Goal: Task Accomplishment & Management: Manage account settings

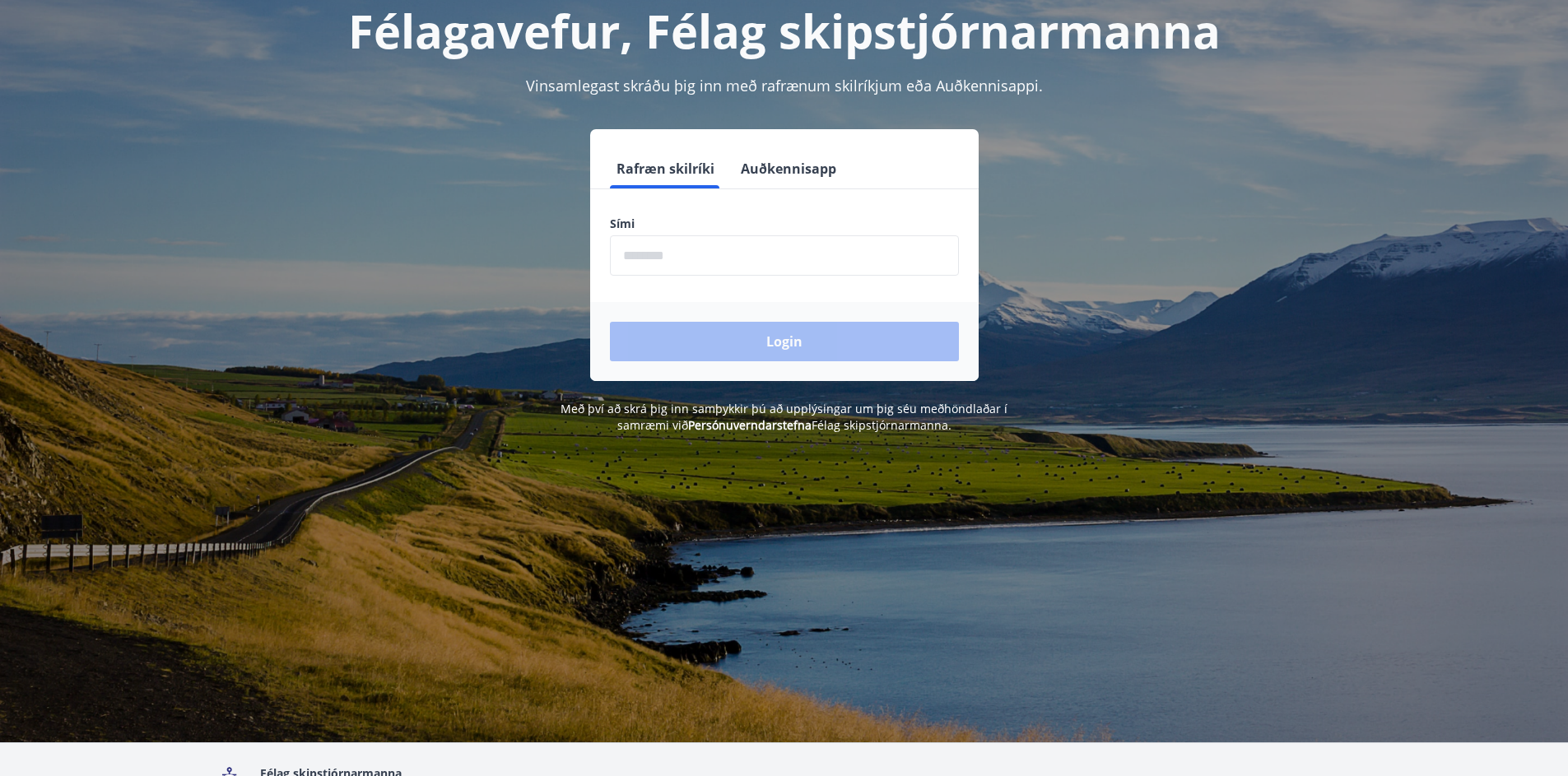
scroll to position [204, 0]
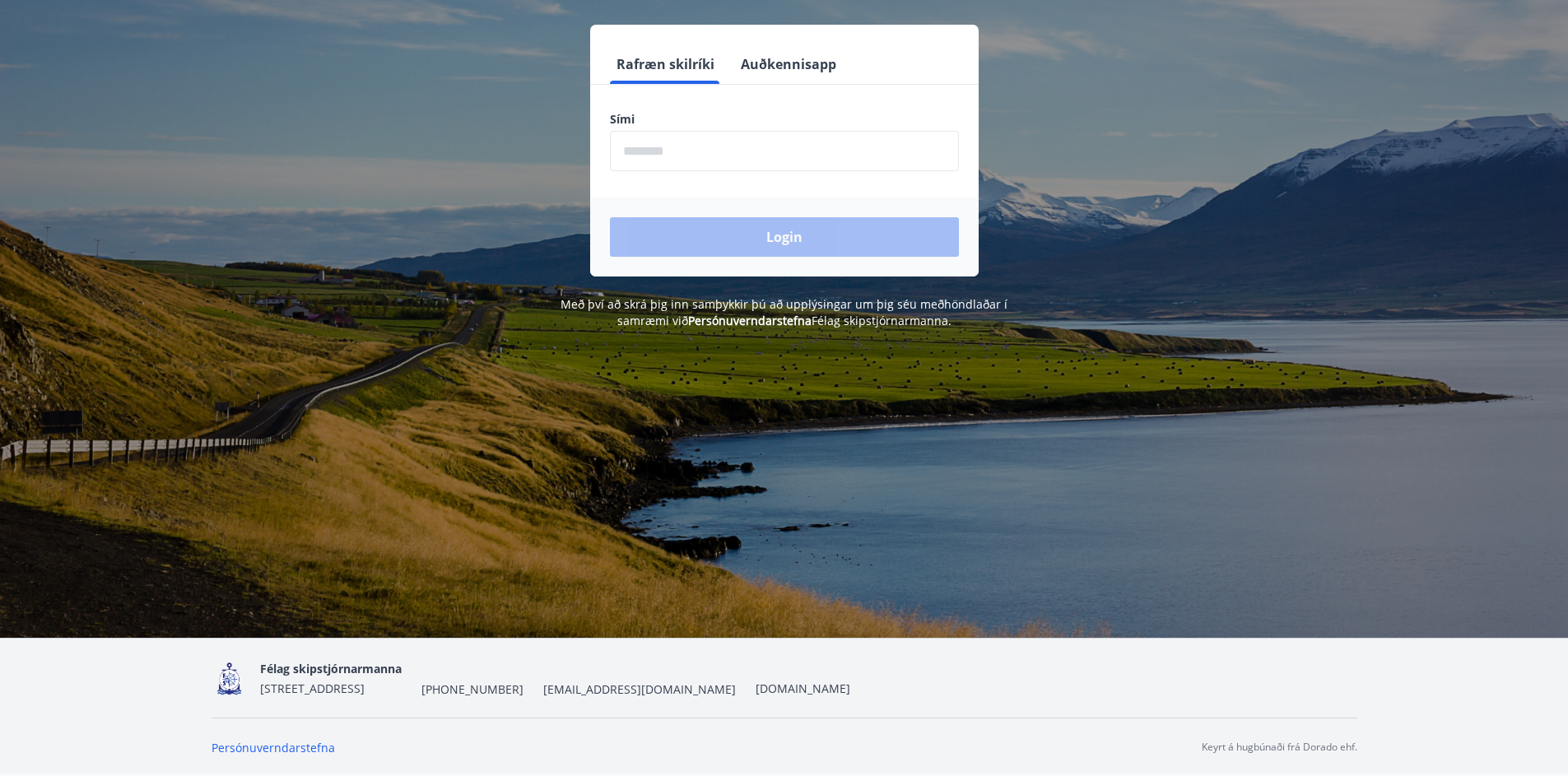
click at [628, 154] on input "phone" at bounding box center [784, 151] width 349 height 41
type input "********"
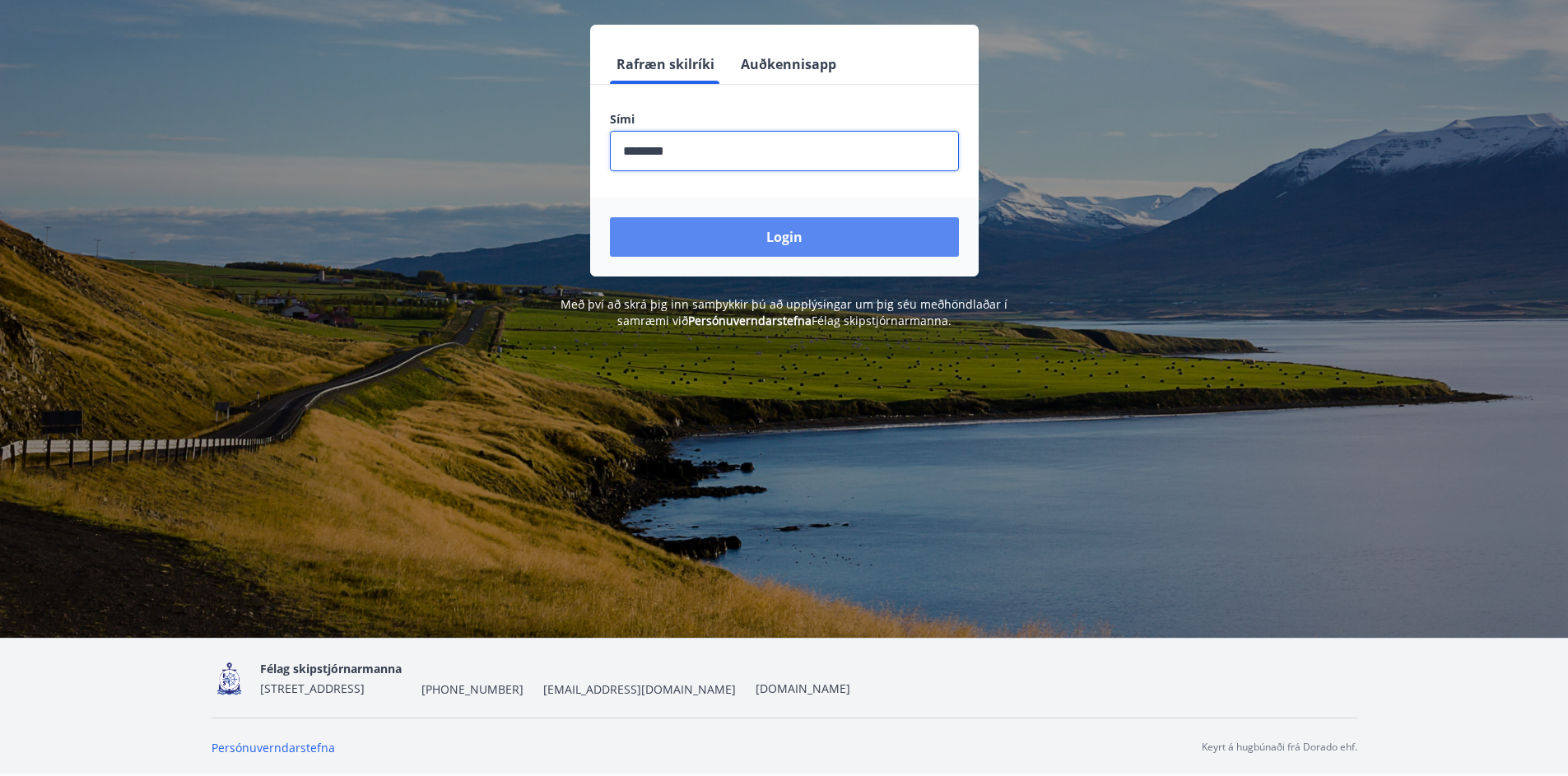
click at [792, 232] on button "Login" at bounding box center [784, 237] width 349 height 40
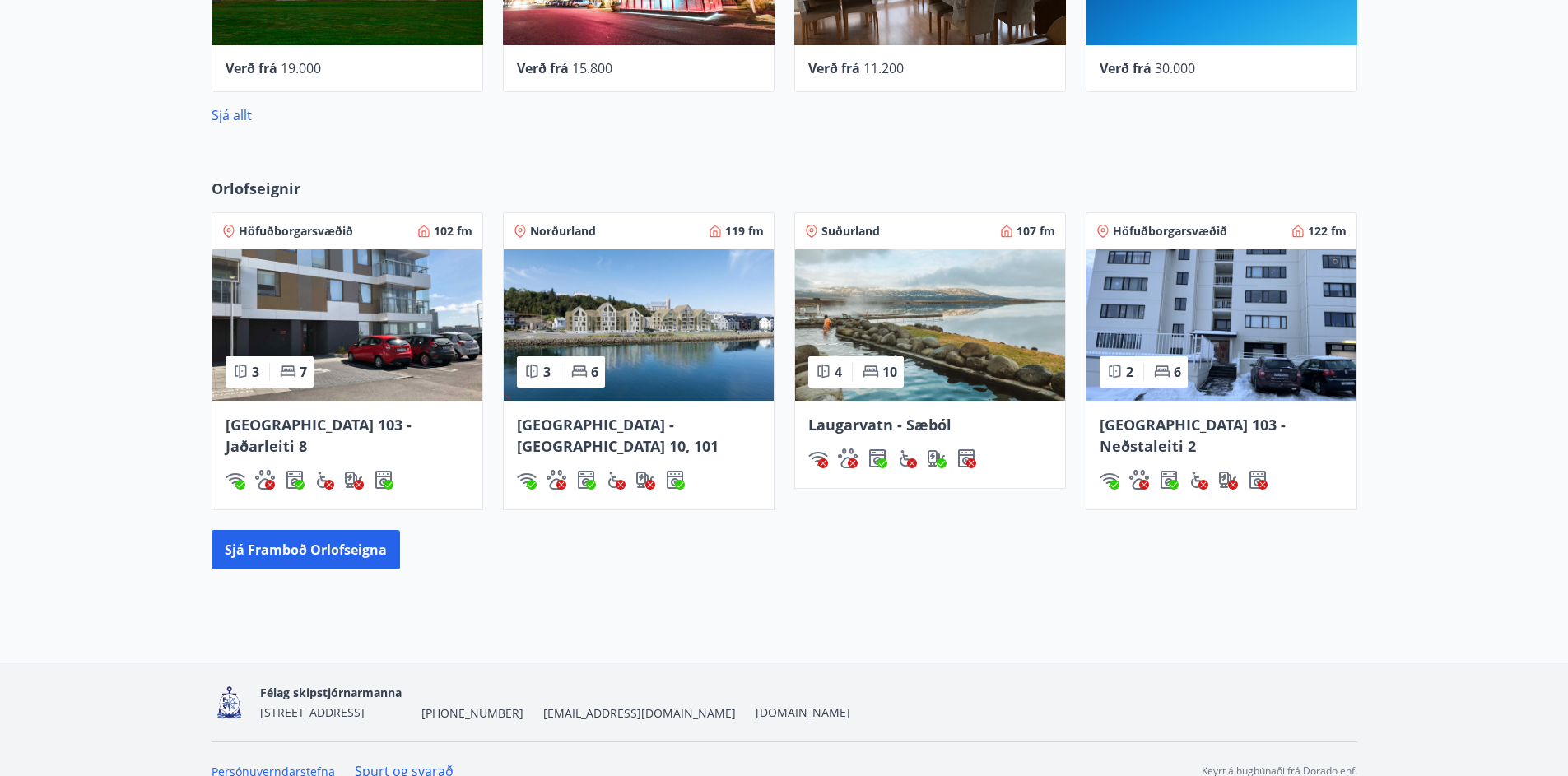
scroll to position [900, 0]
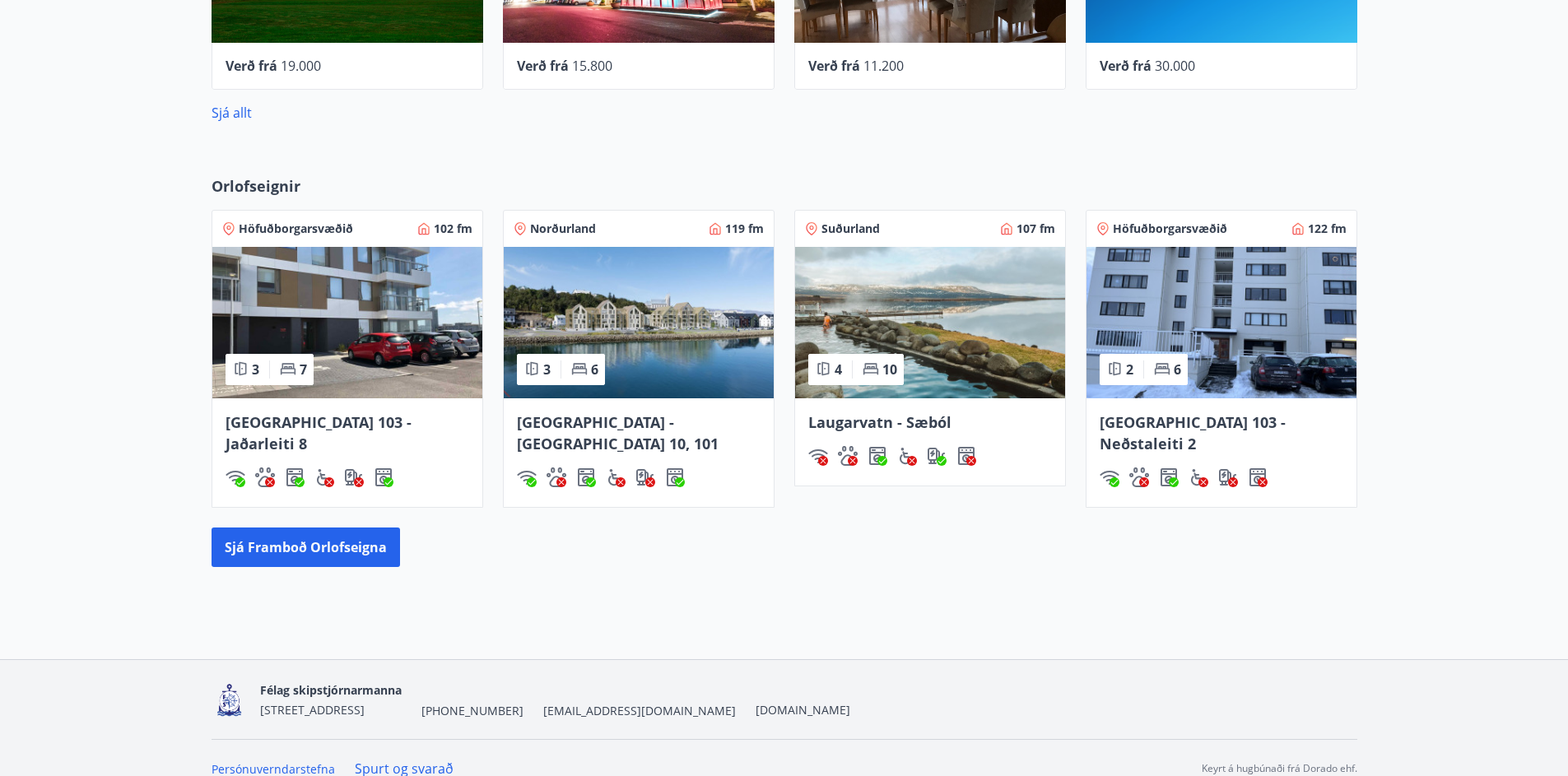
click at [401, 760] on link "Spurt og svarað" at bounding box center [404, 768] width 98 height 18
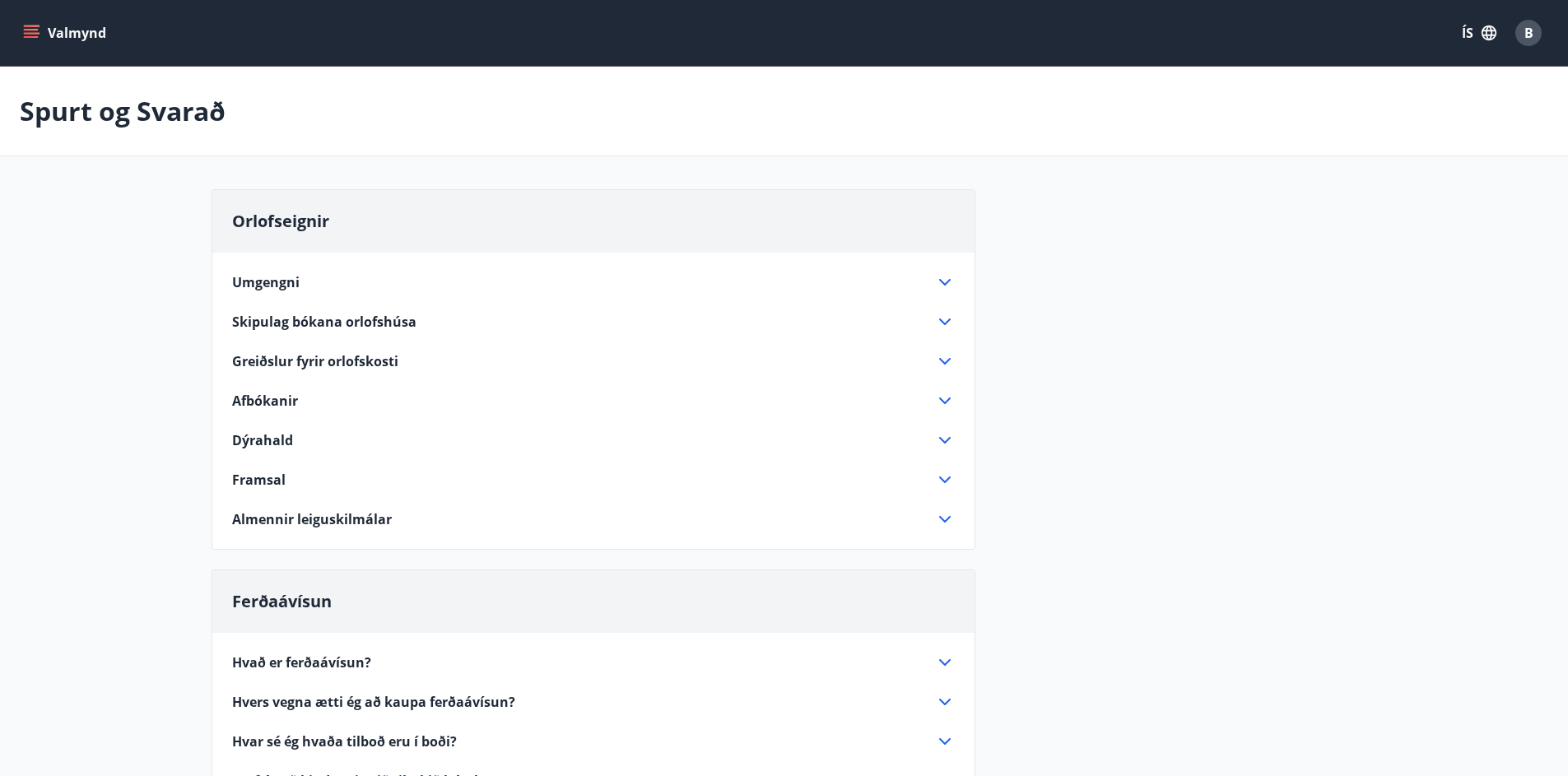
click at [29, 33] on icon "menu" at bounding box center [32, 33] width 18 height 2
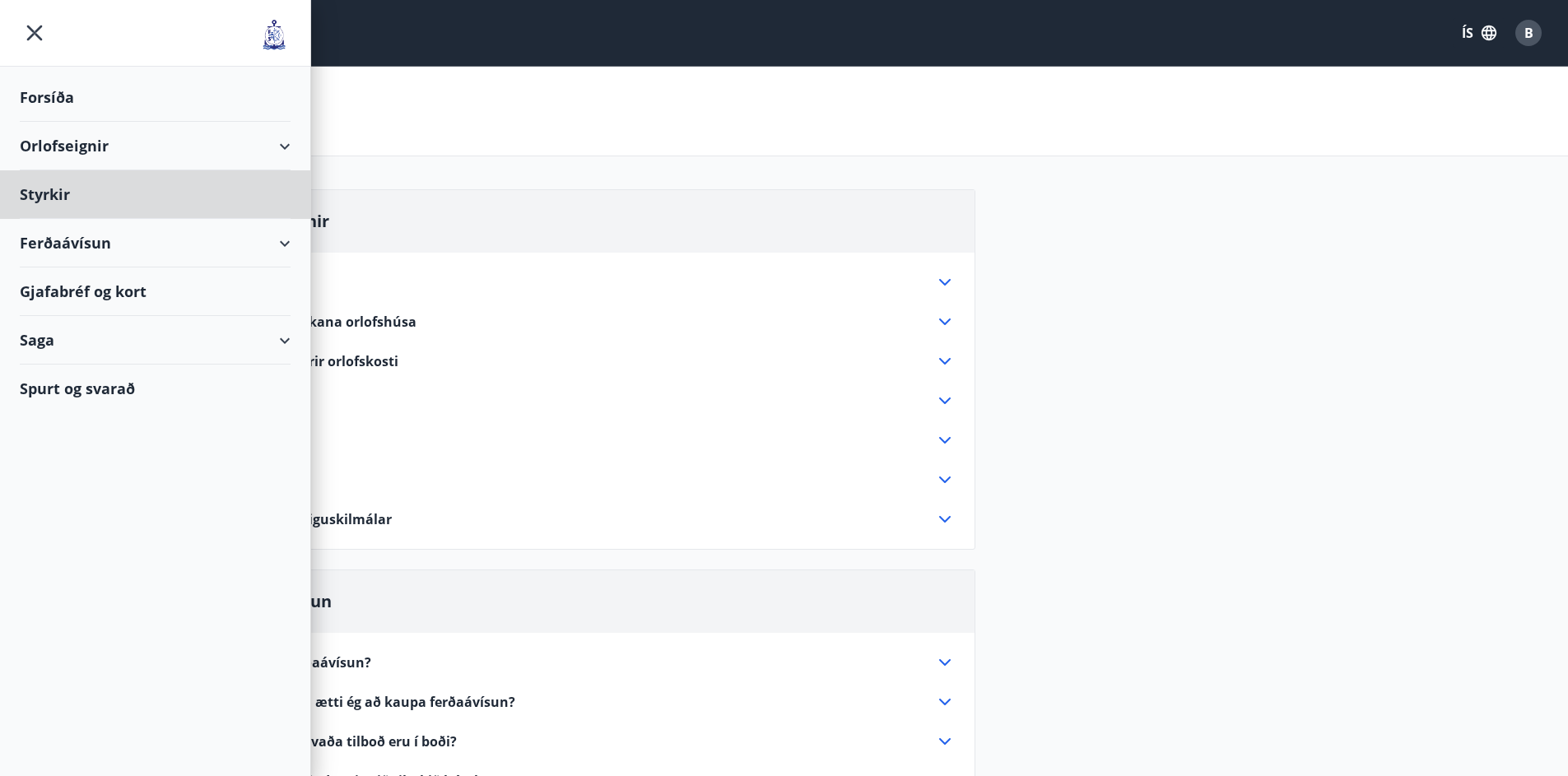
click at [58, 98] on div "Forsíða" at bounding box center [154, 97] width 271 height 48
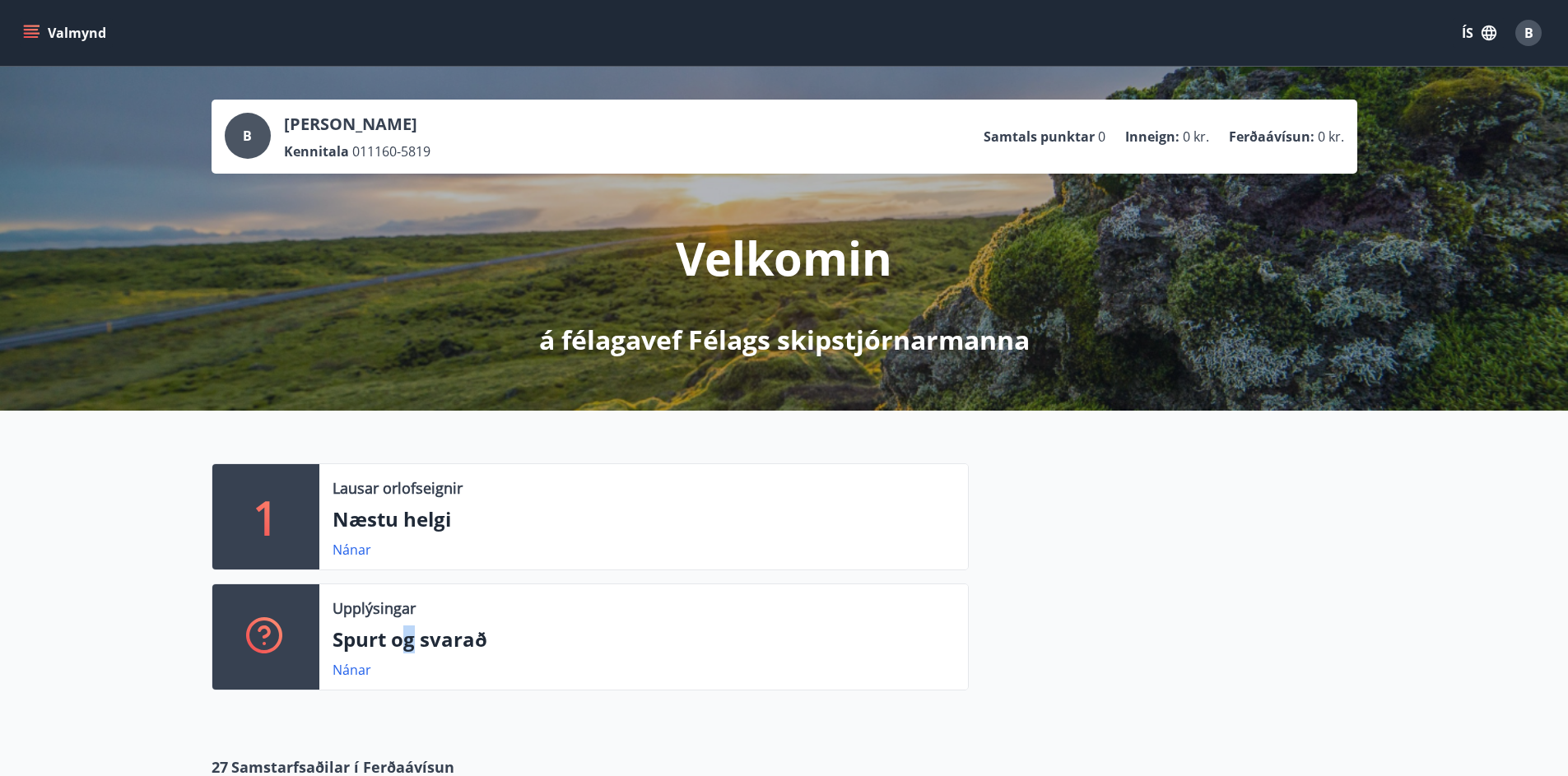
click at [409, 642] on p "Spurt og svarað" at bounding box center [644, 639] width 622 height 28
click at [582, 679] on div "Nánar" at bounding box center [644, 669] width 622 height 20
click at [351, 672] on link "Nánar" at bounding box center [352, 669] width 39 height 18
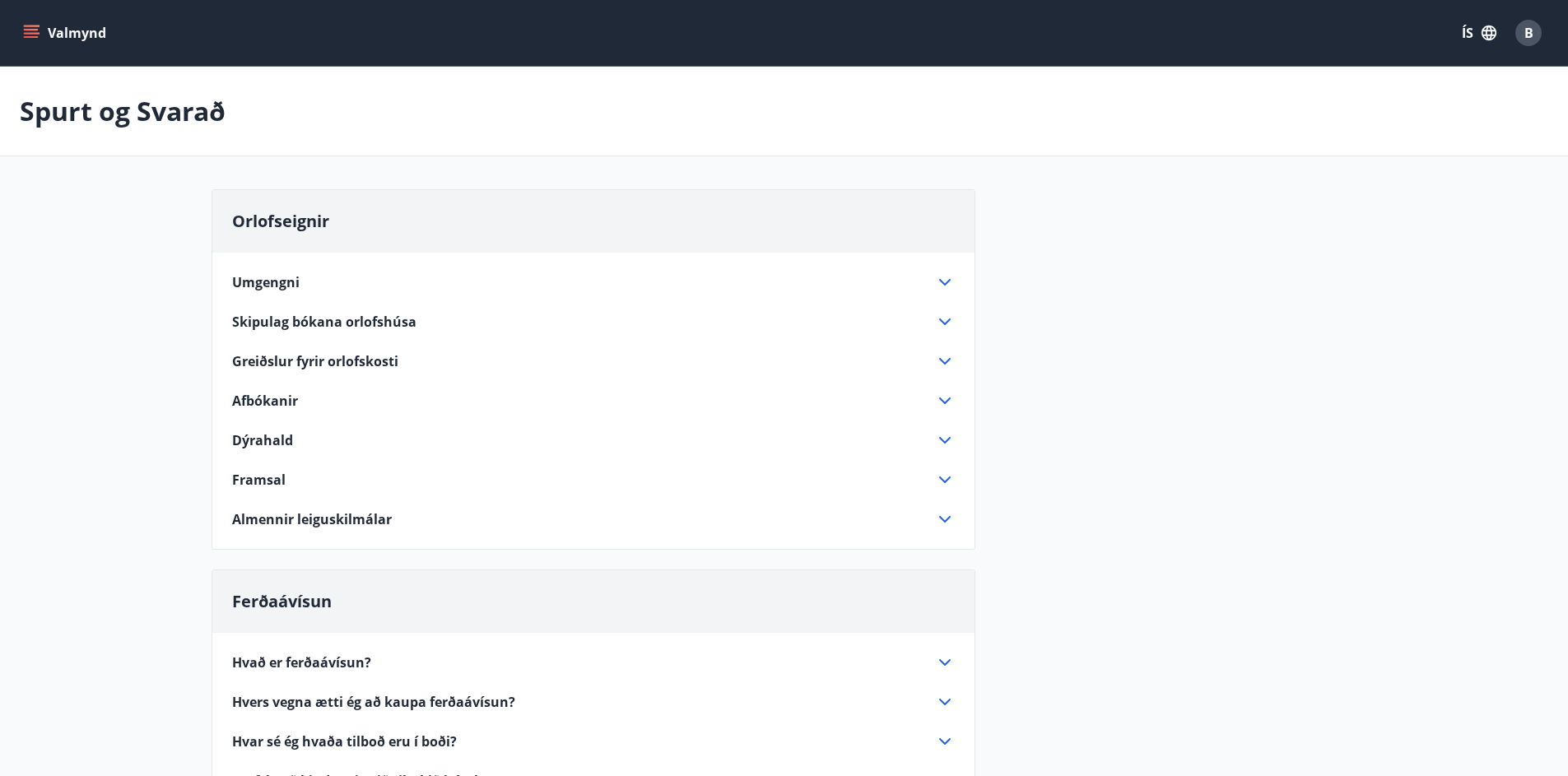
click at [31, 31] on icon "menu" at bounding box center [31, 30] width 14 height 2
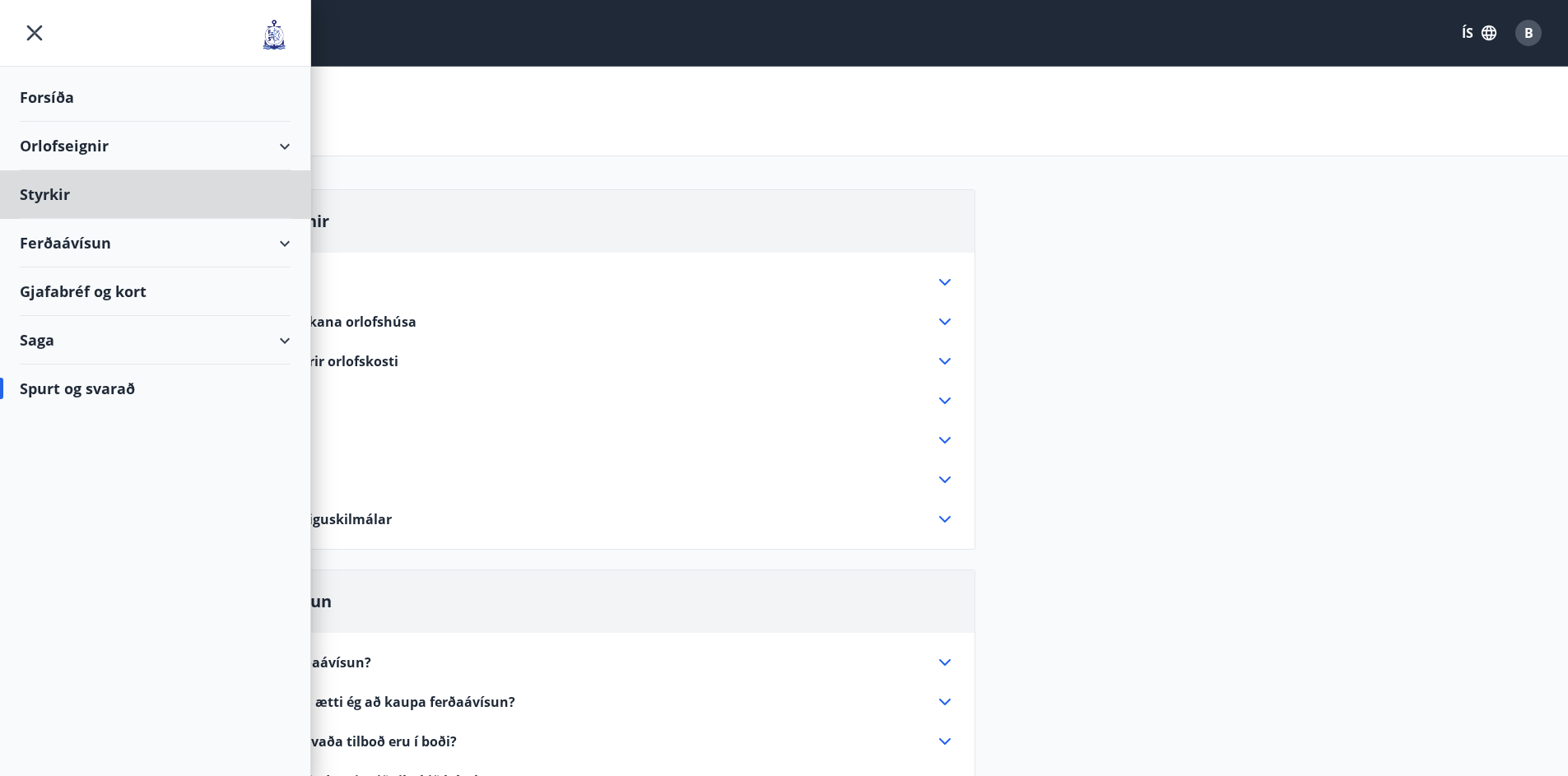
click at [54, 100] on div "Forsíða" at bounding box center [154, 97] width 271 height 48
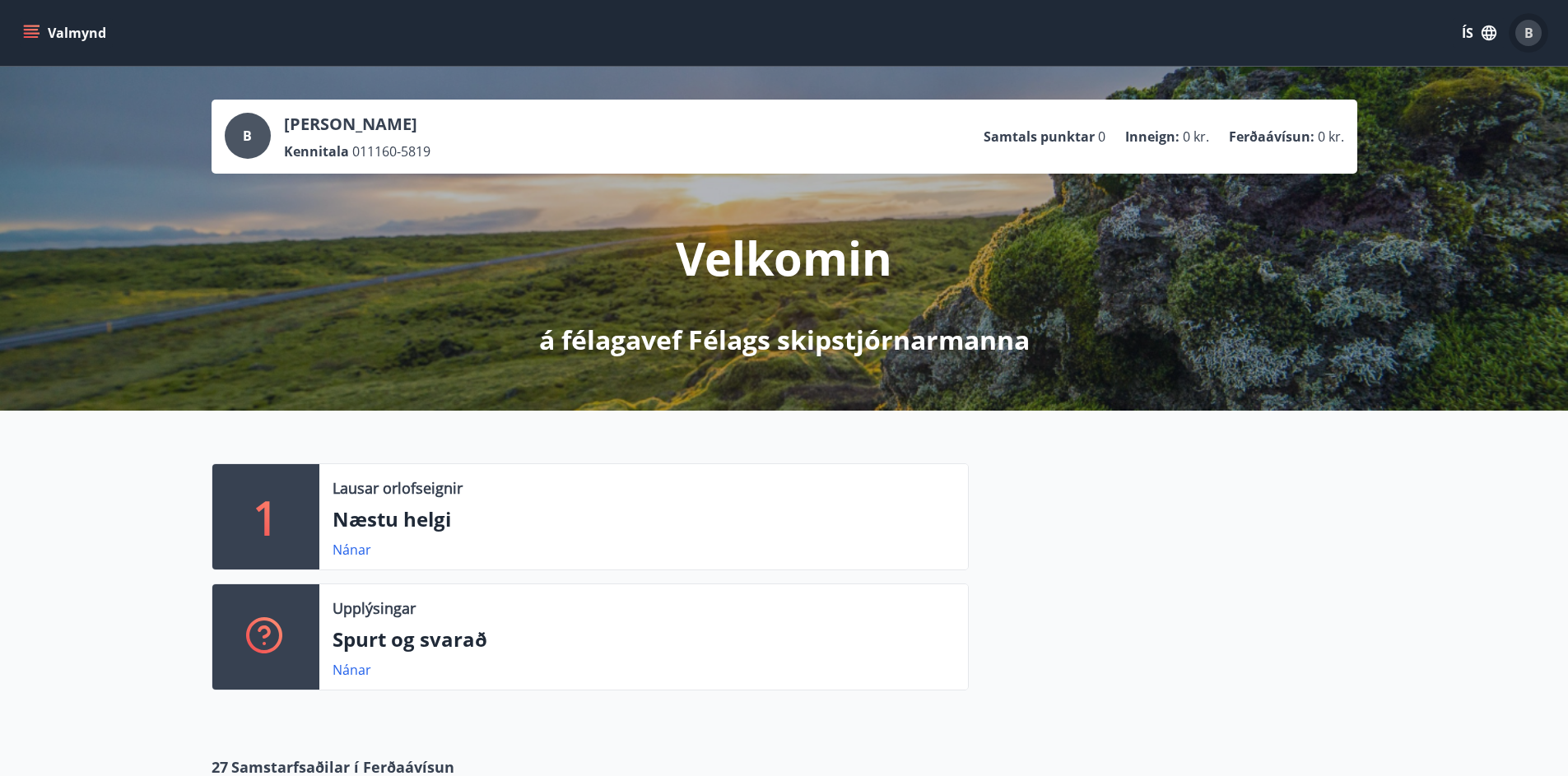
click at [1533, 36] on div "B" at bounding box center [1528, 32] width 26 height 26
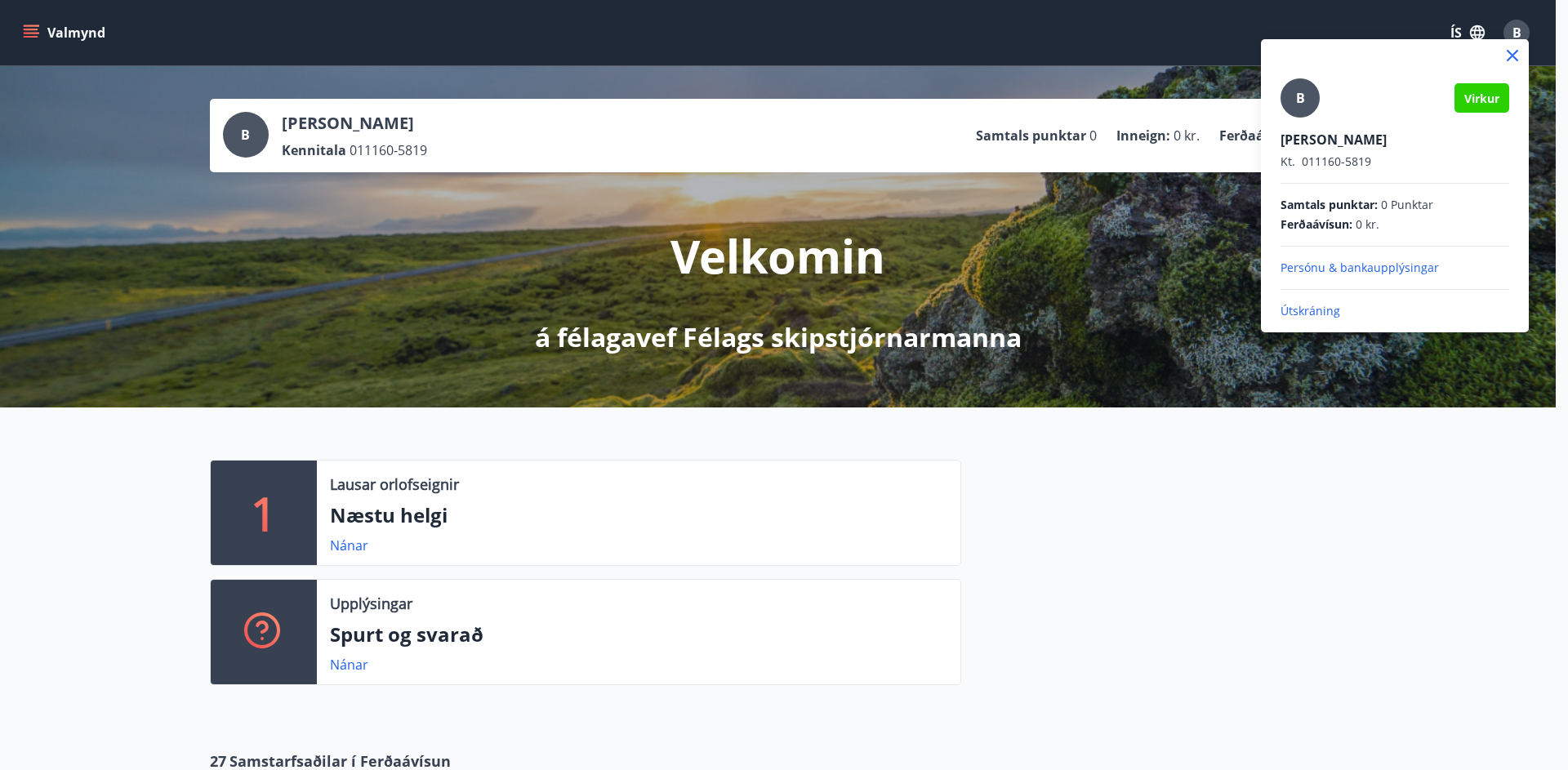
click at [1343, 268] on p "Persónu & bankaupplýsingar" at bounding box center [1395, 268] width 229 height 16
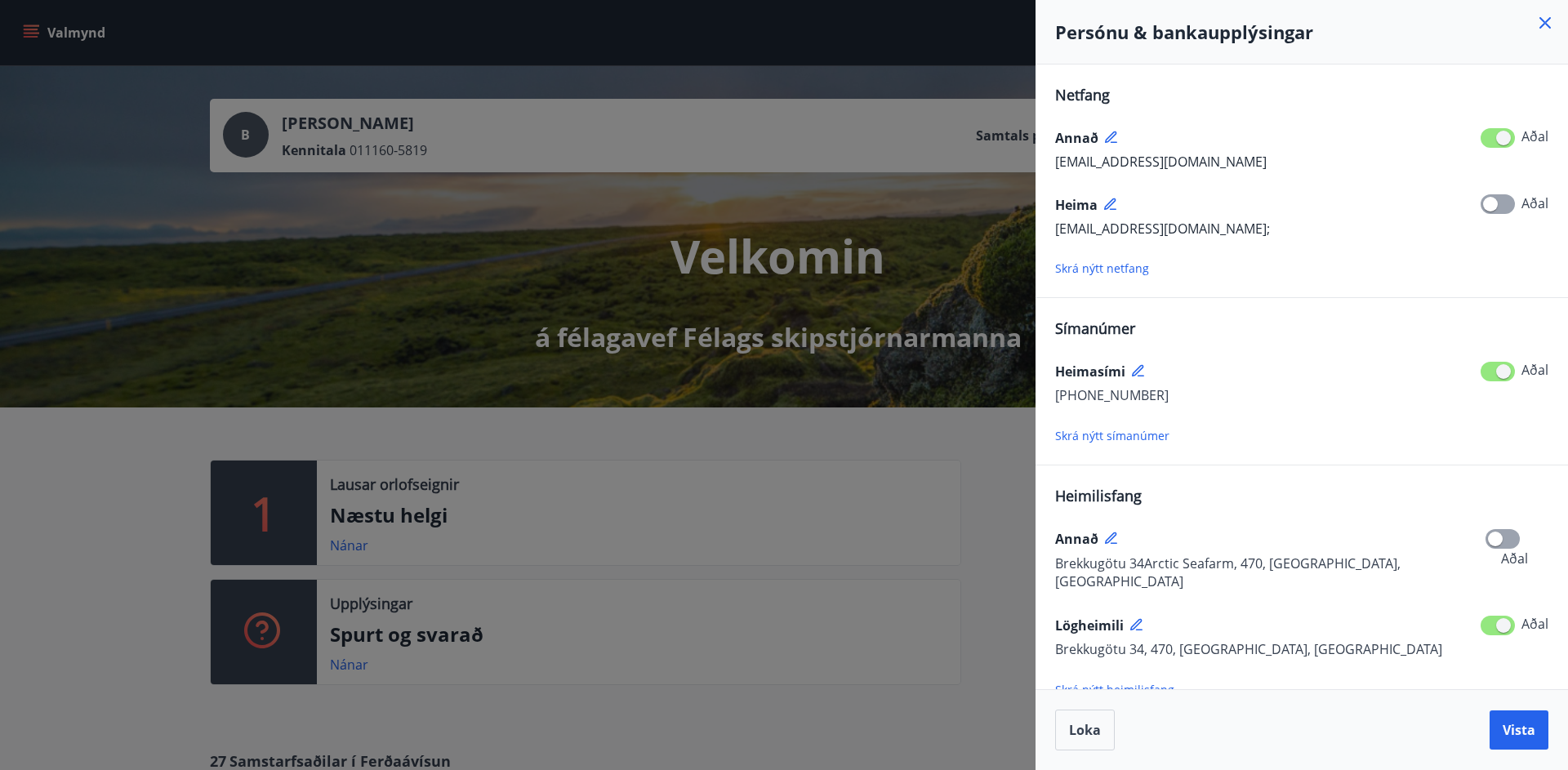
drag, startPoint x: 1541, startPoint y: 24, endPoint x: 1517, endPoint y: 27, distance: 24.2
click at [1539, 24] on icon at bounding box center [1544, 23] width 19 height 19
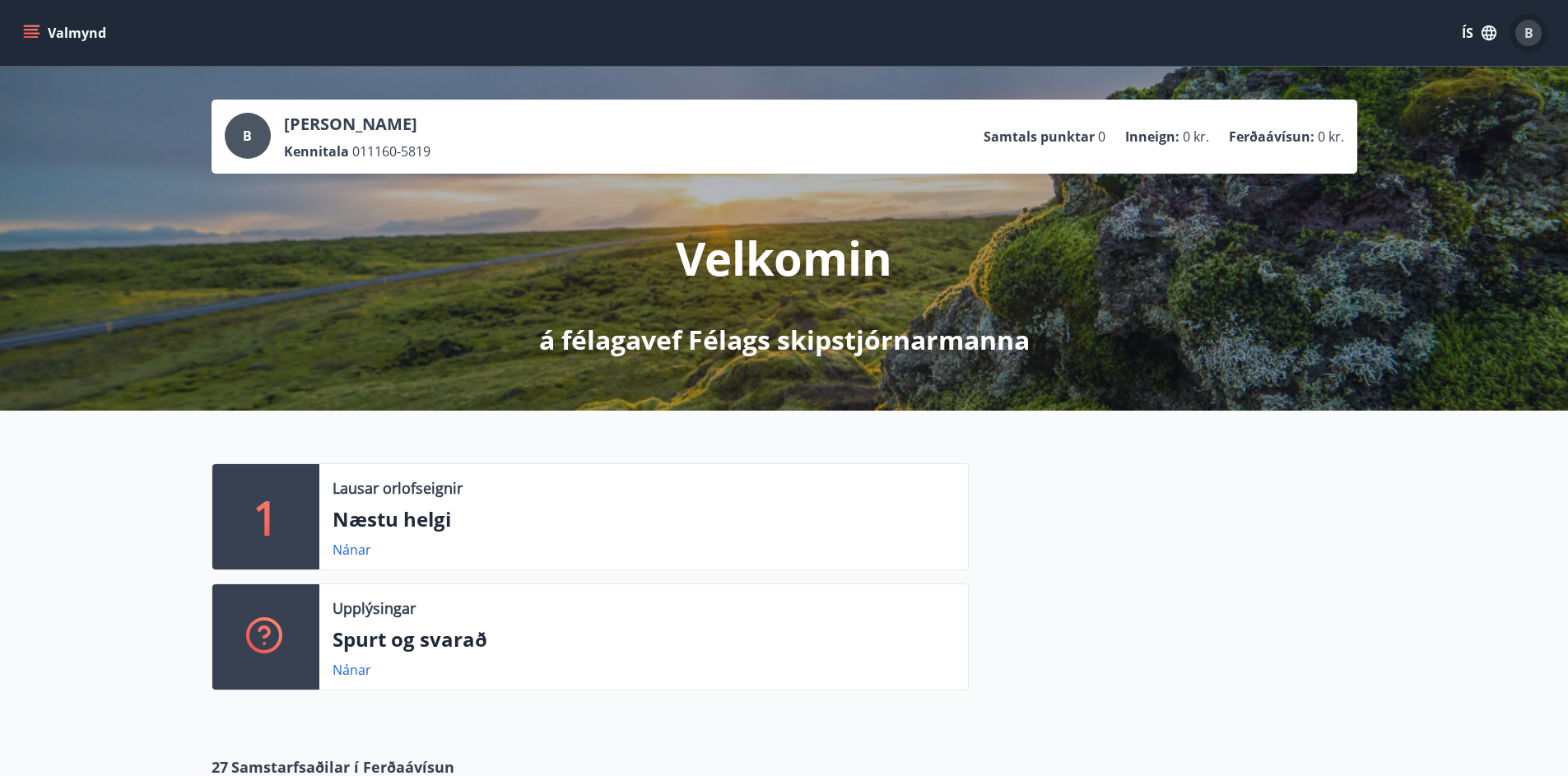
click at [1528, 35] on span "B" at bounding box center [1529, 32] width 9 height 18
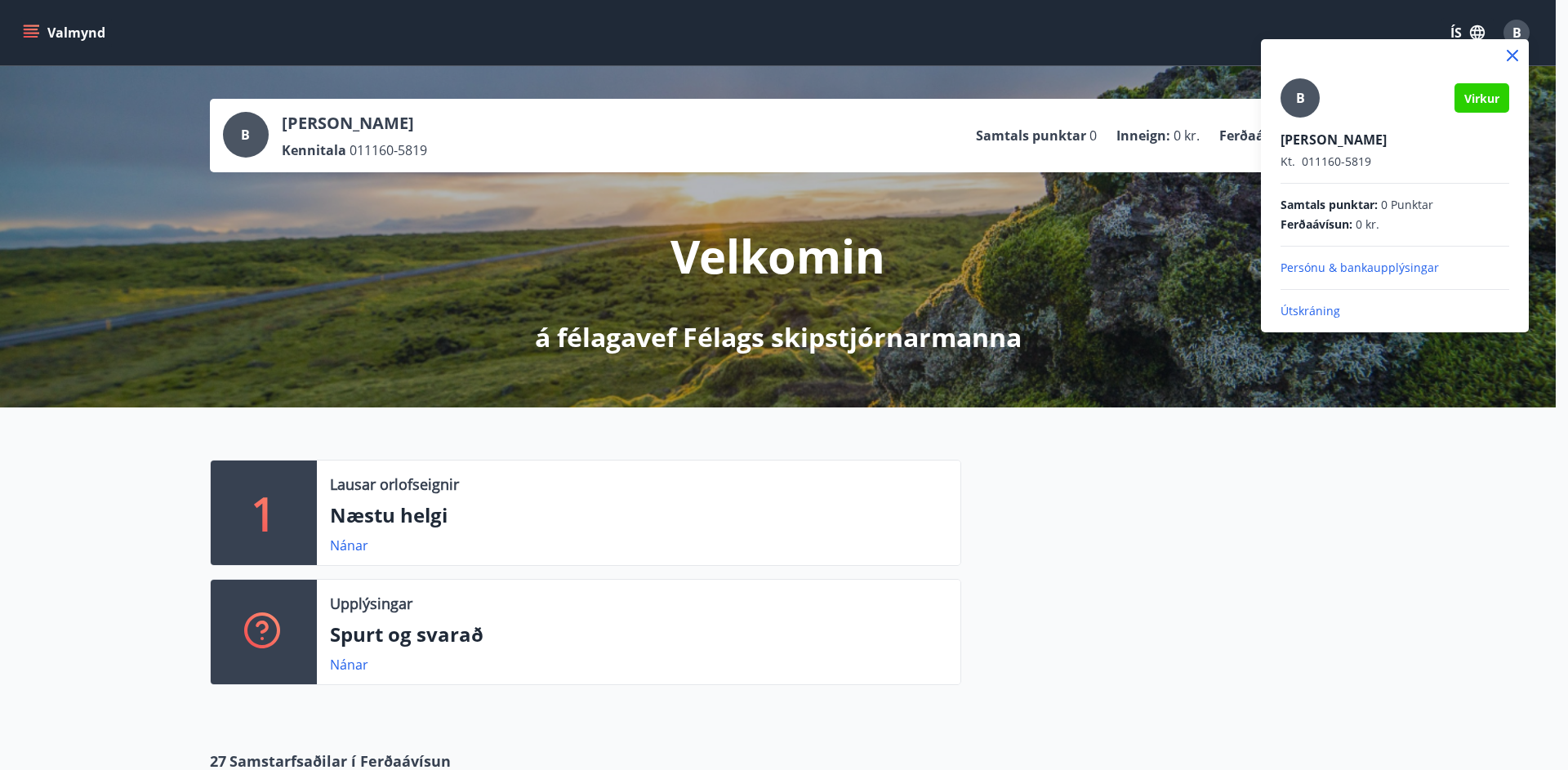
click at [1314, 311] on p "Útskráning" at bounding box center [1395, 311] width 229 height 16
